Goal: Task Accomplishment & Management: Complete application form

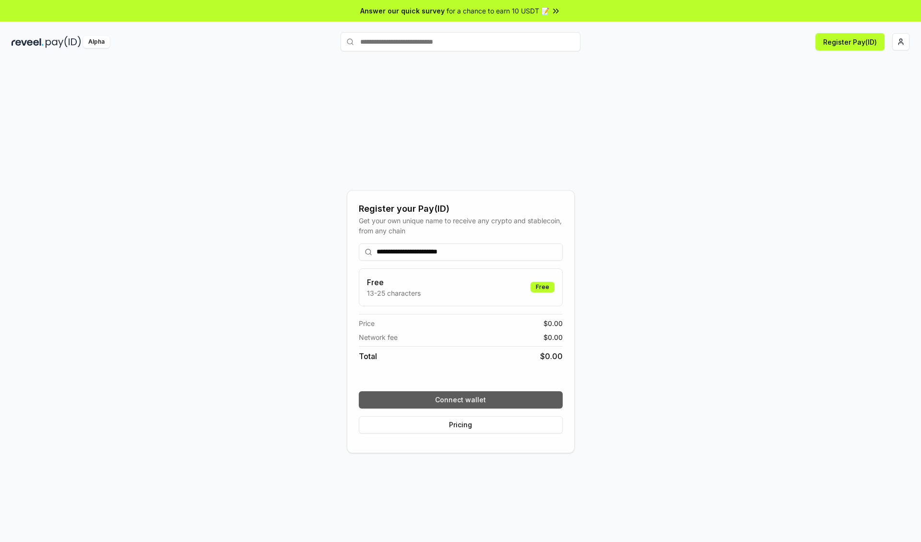
type input "**********"
click at [461, 399] on button "Connect wallet" at bounding box center [461, 399] width 204 height 17
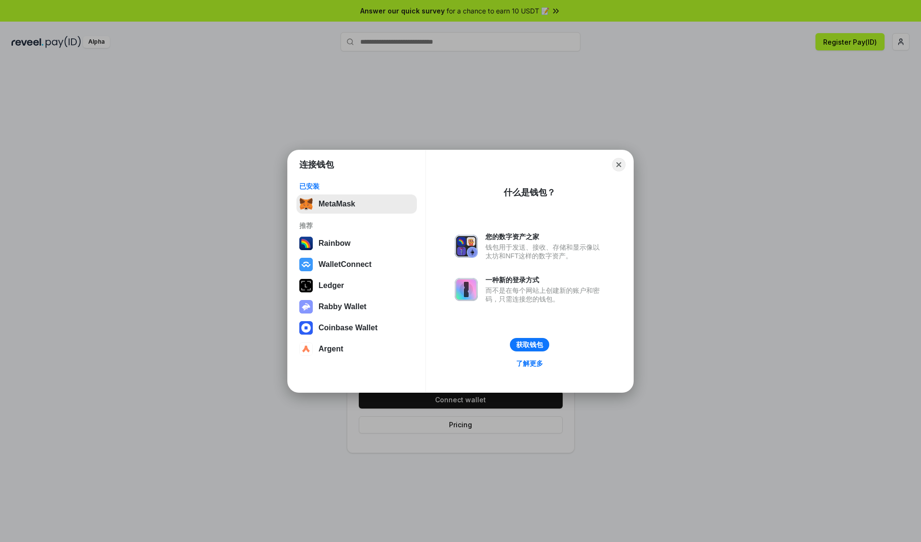
click at [356, 203] on button "MetaMask" at bounding box center [357, 203] width 120 height 19
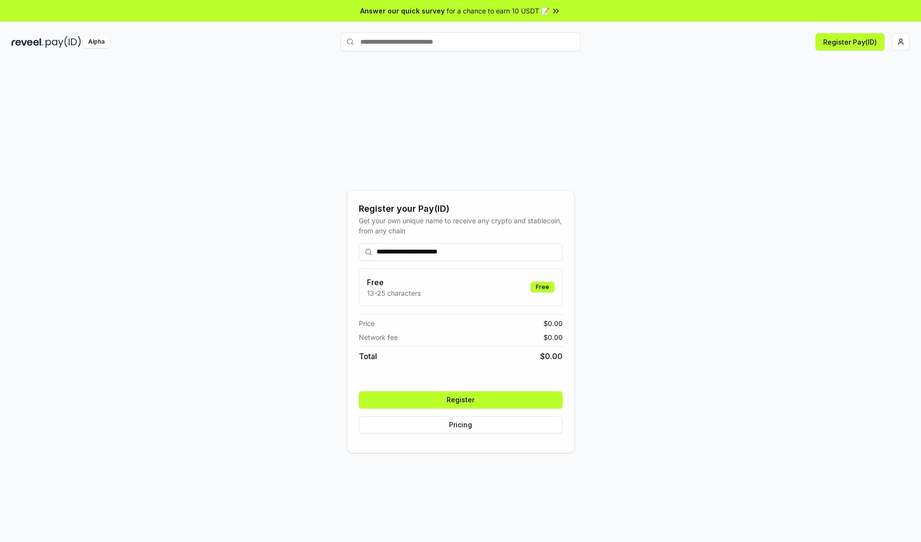
click at [461, 399] on button "Register" at bounding box center [461, 399] width 204 height 17
